Goal: Task Accomplishment & Management: Manage account settings

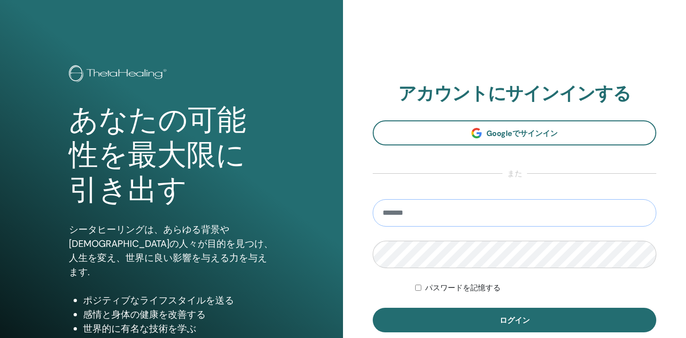
type input "**********"
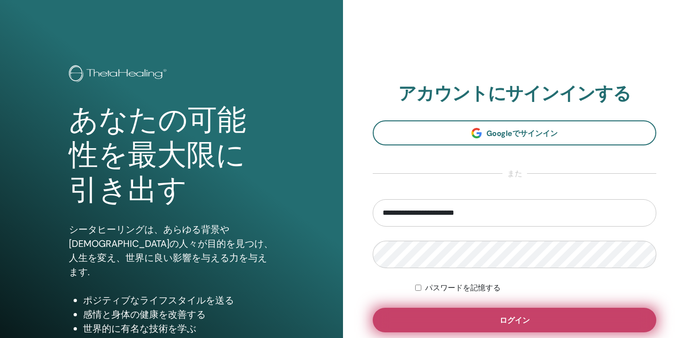
click at [446, 316] on button "ログイン" at bounding box center [514, 319] width 283 height 25
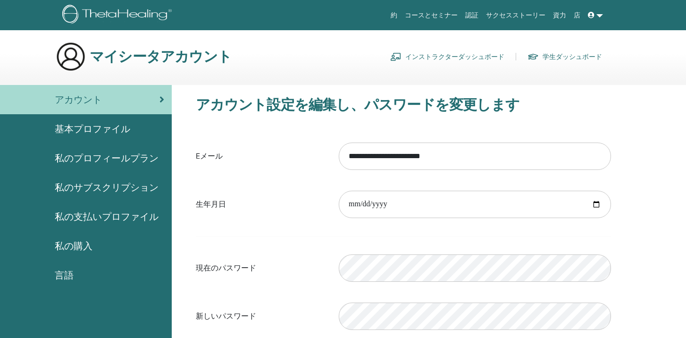
click at [444, 52] on link "インストラクターダッシュボード" at bounding box center [447, 56] width 114 height 15
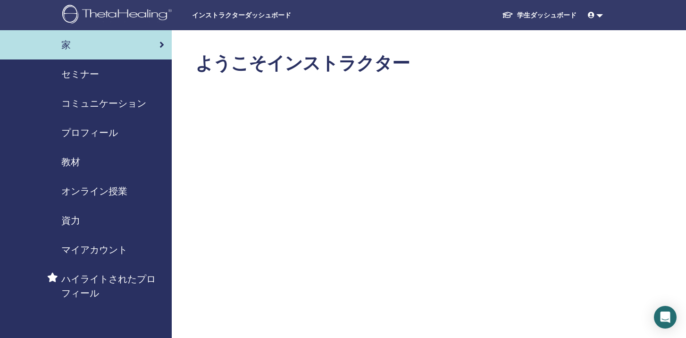
click at [63, 70] on span "セミナー" at bounding box center [80, 74] width 38 height 14
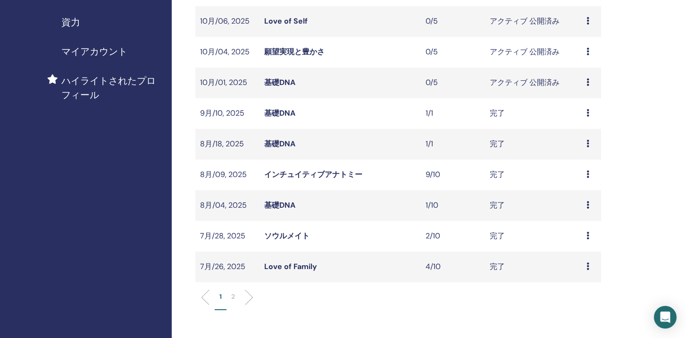
scroll to position [199, 0]
click at [285, 264] on link "Love of Family" at bounding box center [290, 266] width 53 height 10
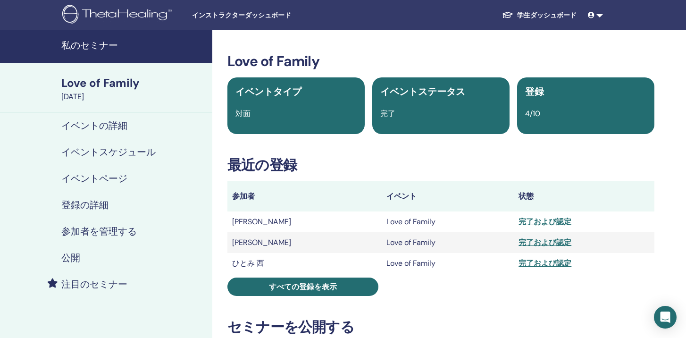
click at [552, 267] on div "完了および認定" at bounding box center [583, 263] width 131 height 11
click at [541, 262] on div "完了および認定" at bounding box center [583, 263] width 131 height 11
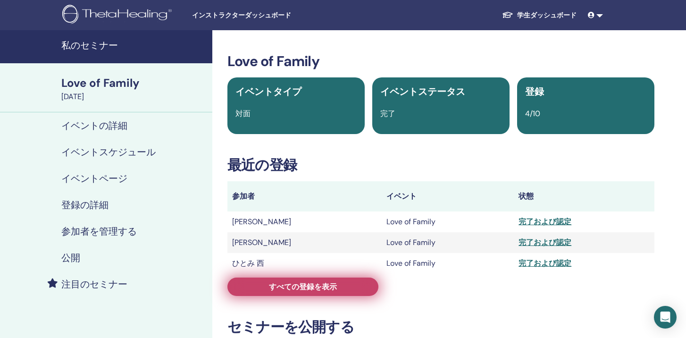
click at [311, 284] on span "すべての登録を表示" at bounding box center [303, 287] width 68 height 10
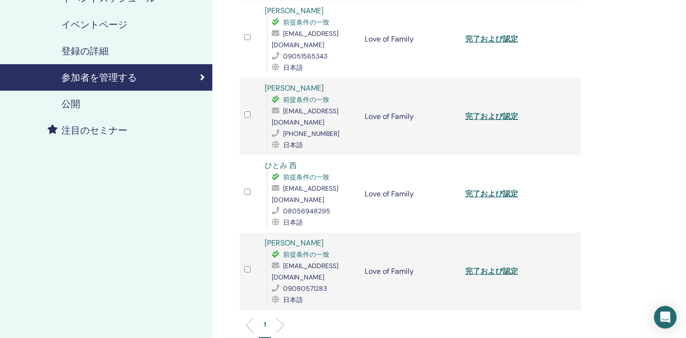
scroll to position [185, 0]
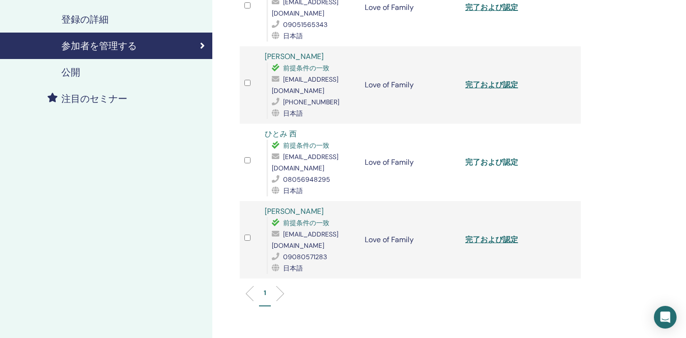
click at [499, 157] on link "完了および認定" at bounding box center [491, 162] width 53 height 10
